Goal: Obtain resource: Download file/media

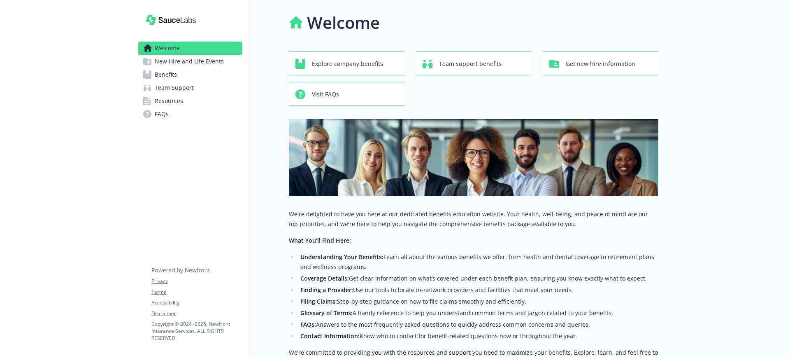
click at [198, 65] on span "New Hire and Life Events" at bounding box center [189, 61] width 69 height 13
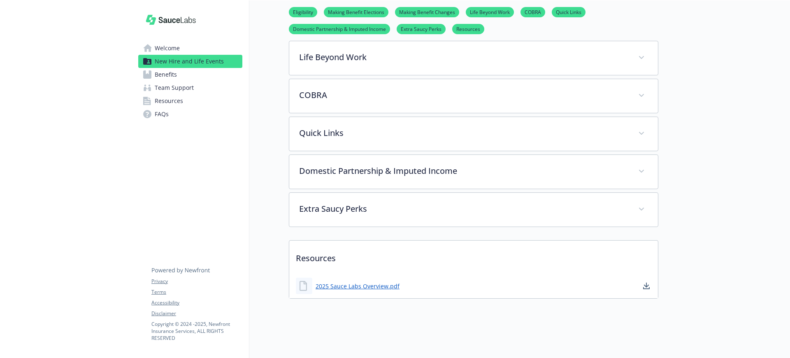
scroll to position [387, 0]
click at [378, 281] on link "2025 Sauce Labs Overview.pdf" at bounding box center [359, 286] width 86 height 10
